Goal: Check status

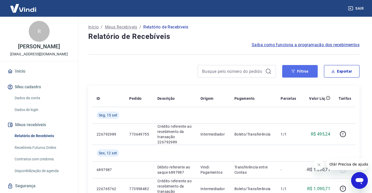
click at [301, 75] on button "Filtros" at bounding box center [301, 71] width 36 height 13
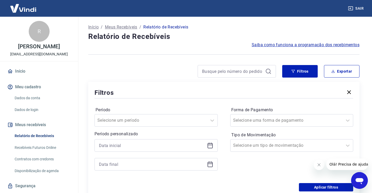
click at [215, 146] on div at bounding box center [156, 145] width 123 height 13
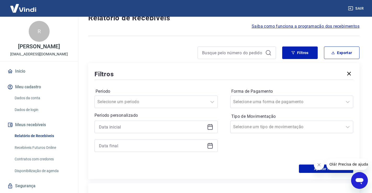
scroll to position [52, 0]
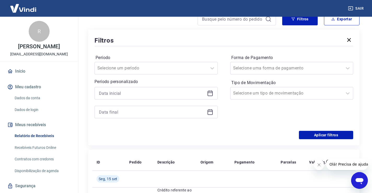
click at [212, 92] on icon at bounding box center [210, 93] width 6 height 6
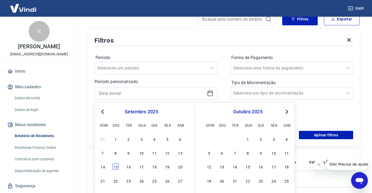
click at [116, 168] on div "15" at bounding box center [116, 167] width 6 height 6
click at [116, 168] on th "ID" at bounding box center [109, 162] width 33 height 17
type input "[DATE]"
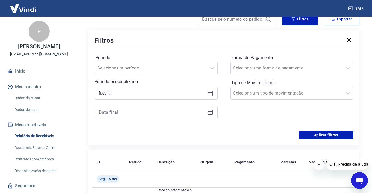
click at [214, 110] on div at bounding box center [156, 112] width 123 height 13
click at [210, 112] on icon at bounding box center [210, 111] width 5 height 1
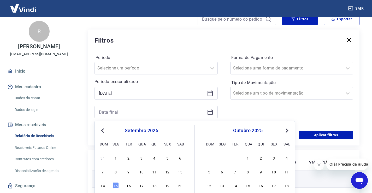
click at [118, 183] on div "15" at bounding box center [116, 185] width 6 height 6
click at [118, 183] on td "Seg, 15 set" at bounding box center [109, 179] width 33 height 17
type input "[DATE]"
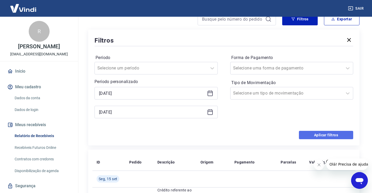
click at [311, 136] on button "Aplicar filtros" at bounding box center [326, 135] width 54 height 8
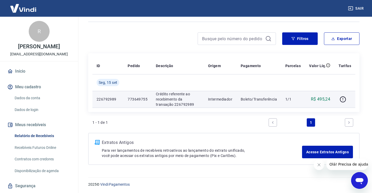
scroll to position [33, 0]
click at [135, 98] on p "773649755" at bounding box center [138, 98] width 20 height 5
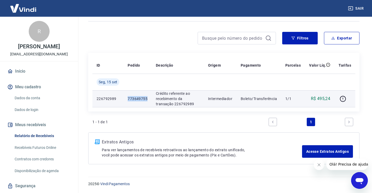
click at [135, 98] on p "773649755" at bounding box center [138, 98] width 20 height 5
copy p "773649755"
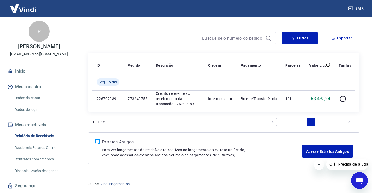
click at [198, 108] on div "ID Pedido Descrição Origem Pagamento Parcelas Valor Líq. Tarifas [DATE] 2267929…" at bounding box center [224, 82] width 272 height 59
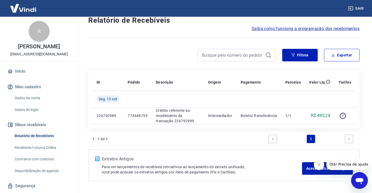
scroll to position [7, 0]
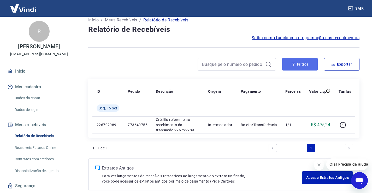
click at [297, 62] on button "Filtros" at bounding box center [301, 64] width 36 height 13
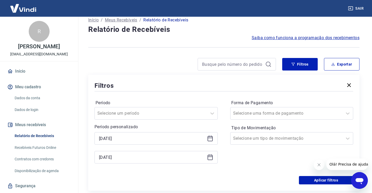
click at [211, 138] on icon at bounding box center [210, 138] width 5 height 1
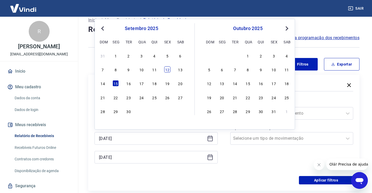
click at [167, 68] on div "12" at bounding box center [167, 69] width 6 height 6
type input "[DATE]"
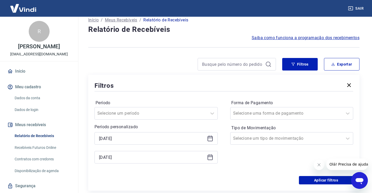
click at [211, 159] on icon at bounding box center [210, 157] width 6 height 6
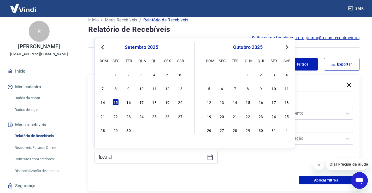
click at [171, 85] on div "7 8 9 10 11 12 13" at bounding box center [141, 89] width 85 height 8
click at [168, 89] on div "12" at bounding box center [167, 88] width 6 height 6
type input "[DATE]"
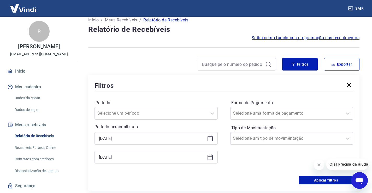
click at [317, 166] on icon "Fechar mensagem da empresa" at bounding box center [319, 165] width 4 height 4
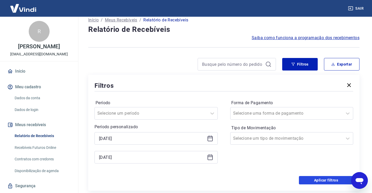
drag, startPoint x: 326, startPoint y: 179, endPoint x: 150, endPoint y: 192, distance: 176.7
click at [326, 179] on button "Aplicar filtros" at bounding box center [326, 180] width 54 height 8
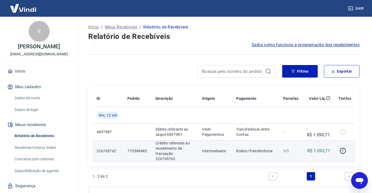
click at [137, 148] on p "773598482" at bounding box center [138, 150] width 20 height 5
copy p "773598482"
